Goal: Task Accomplishment & Management: Manage account settings

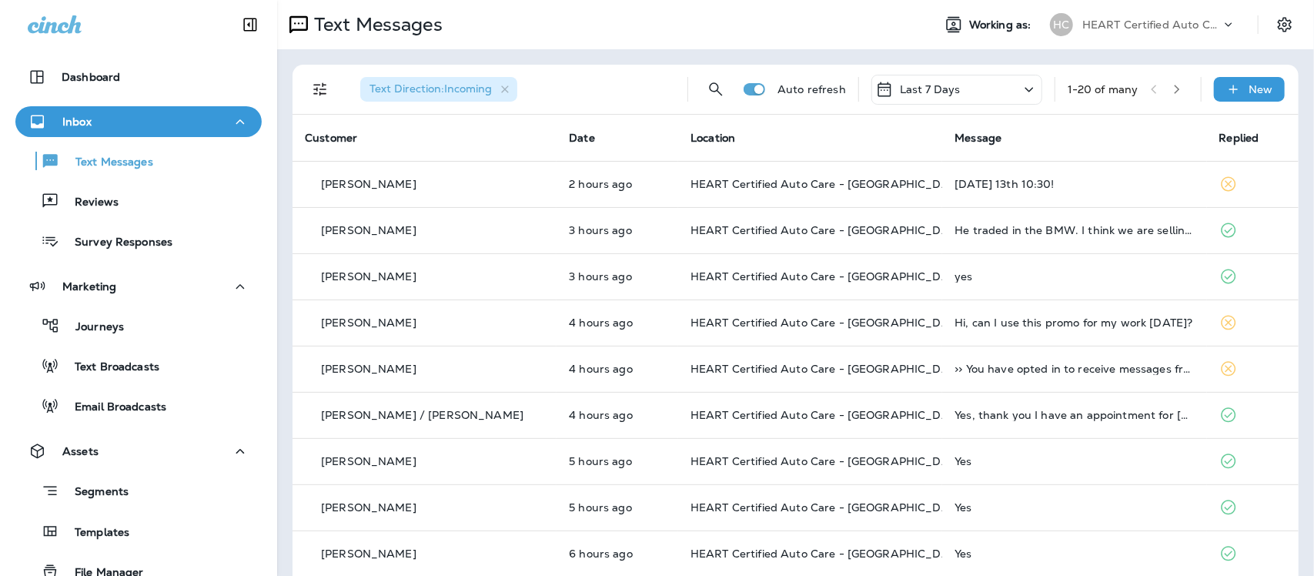
click at [86, 203] on p "Reviews" at bounding box center [88, 203] width 59 height 15
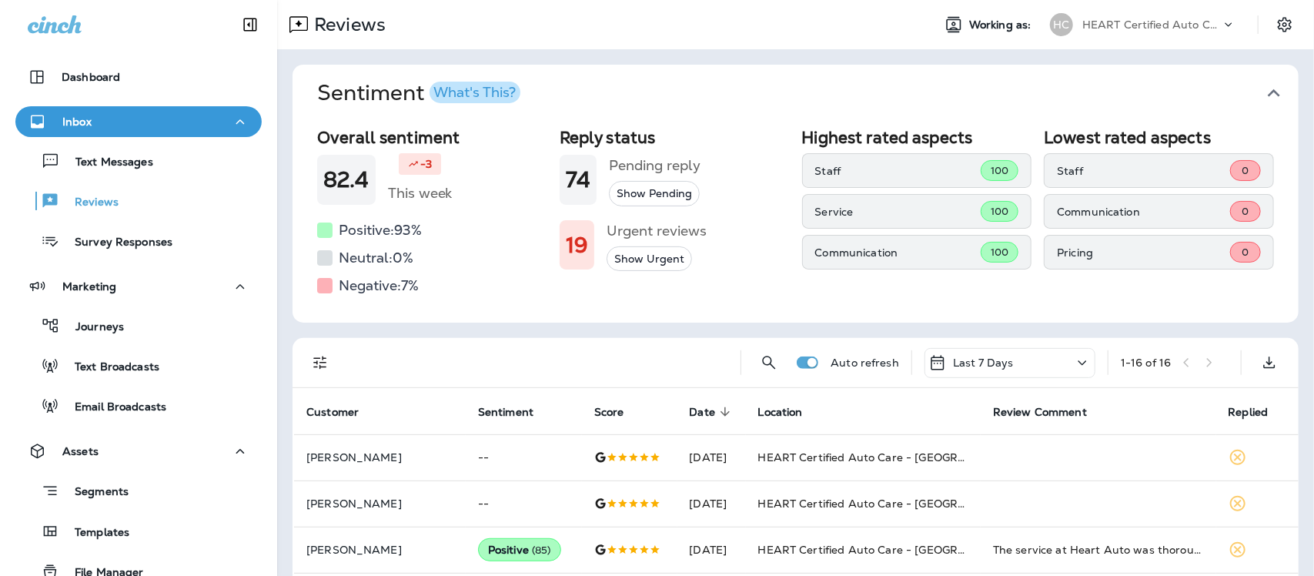
click at [1262, 91] on icon "button" at bounding box center [1274, 93] width 25 height 25
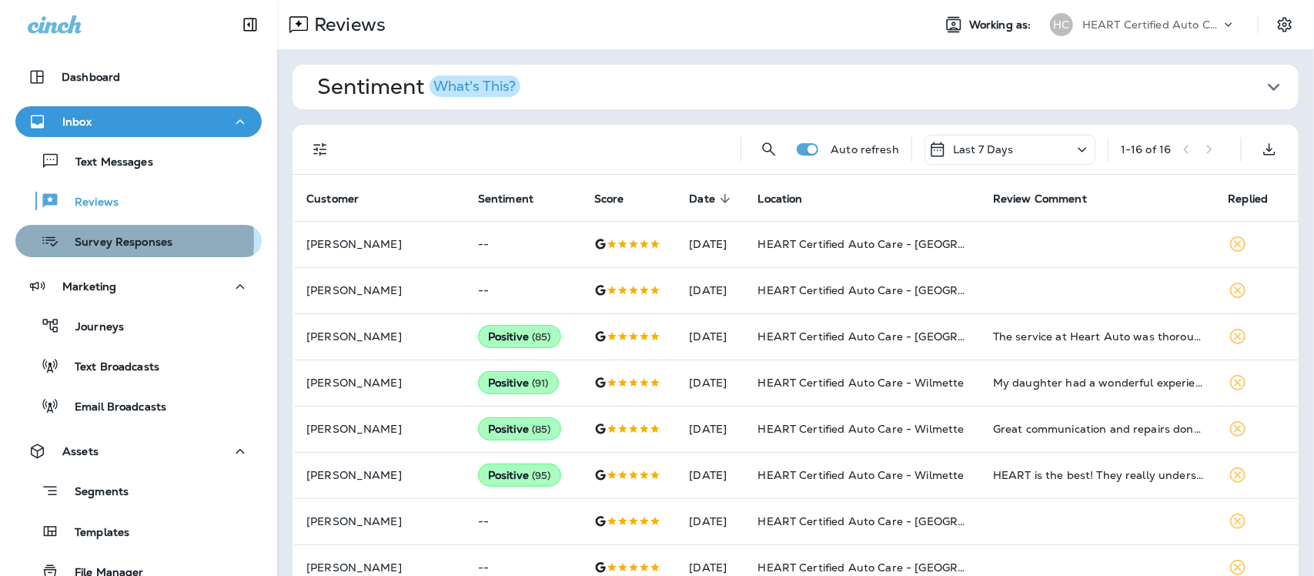
click at [86, 241] on p "Survey Responses" at bounding box center [115, 243] width 113 height 15
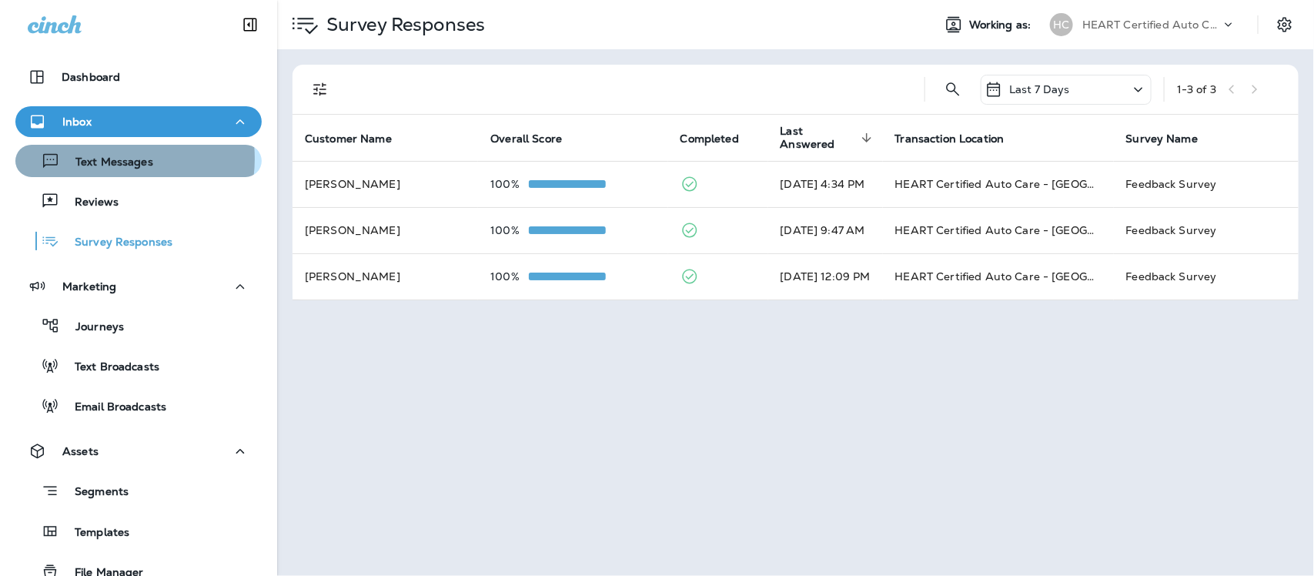
click at [109, 158] on p "Text Messages" at bounding box center [106, 163] width 93 height 15
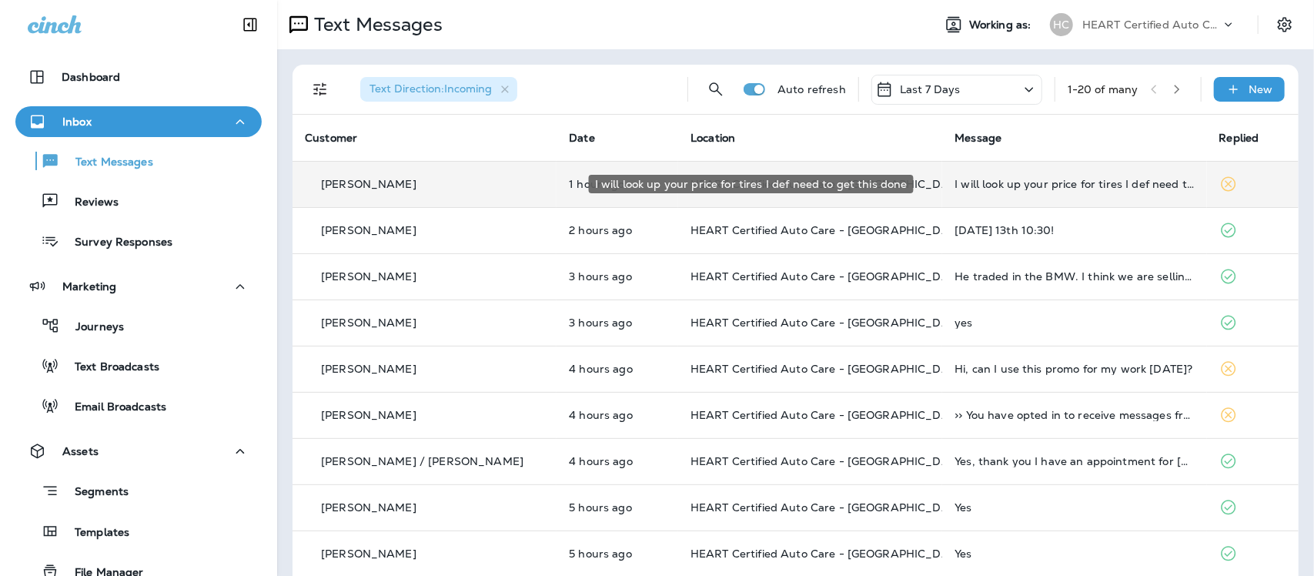
click at [1049, 186] on div "I will look up your price for tires I def need to get this done" at bounding box center [1074, 184] width 239 height 12
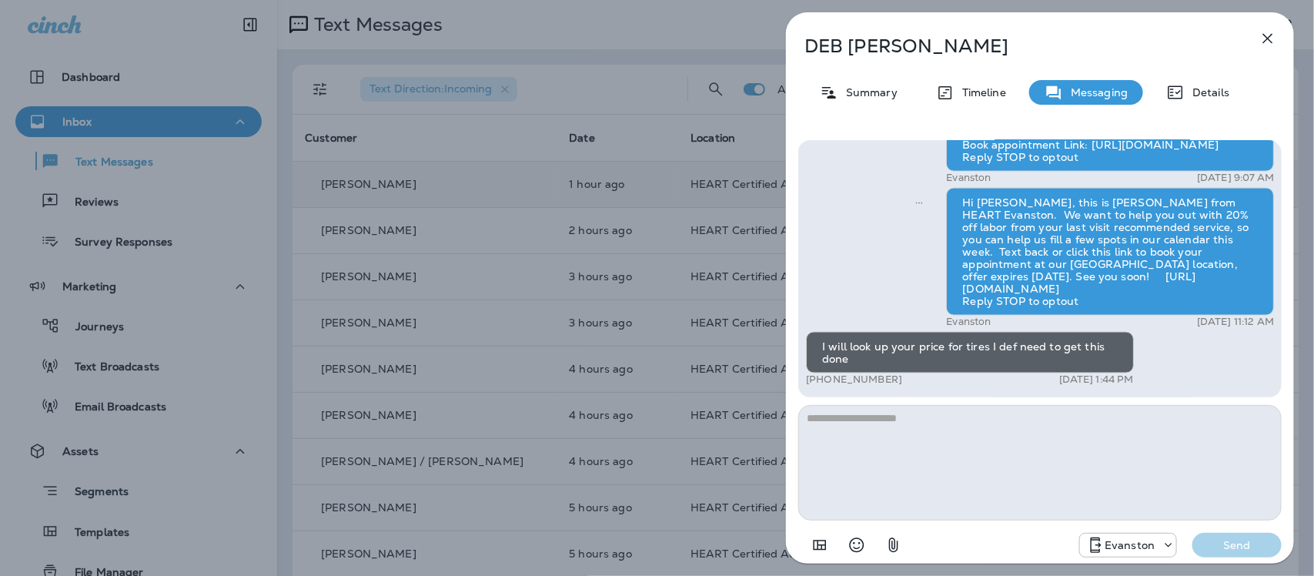
drag, startPoint x: 1267, startPoint y: 35, endPoint x: 1259, endPoint y: 39, distance: 9.3
click at [1267, 35] on icon "button" at bounding box center [1268, 38] width 18 height 18
